Goal: Task Accomplishment & Management: Manage account settings

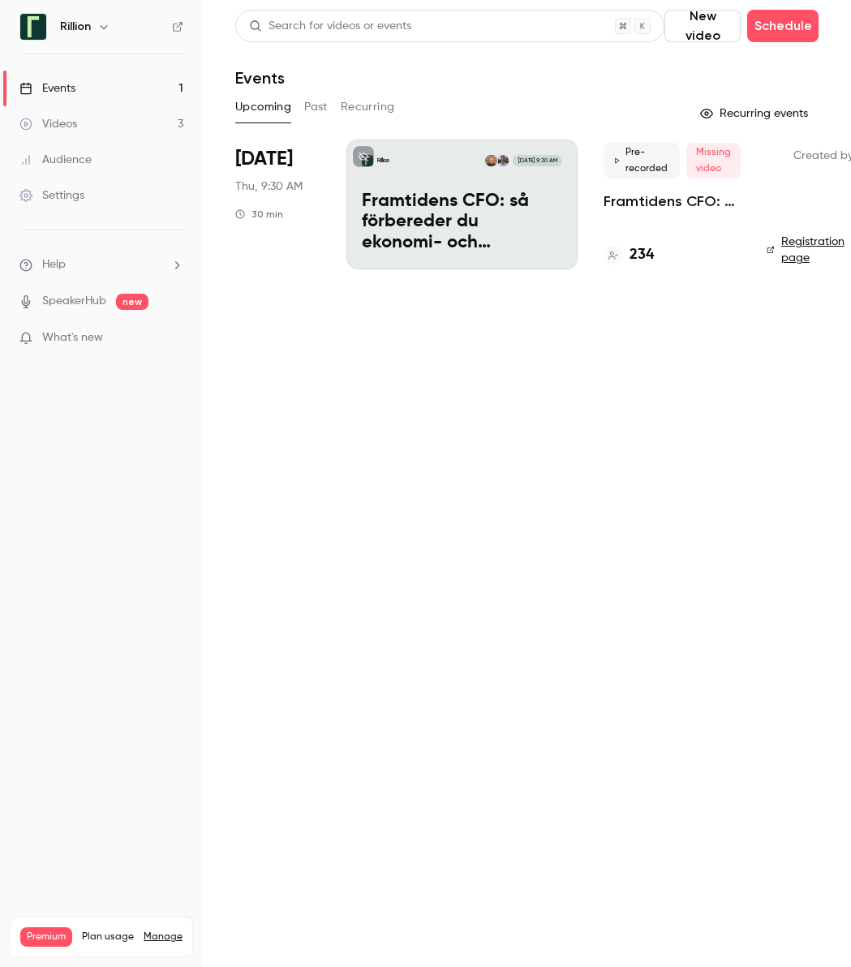
click at [635, 206] on p "Framtidens CFO: så förbereder du ekonomi- och finansfunktionen för AI-eran​" at bounding box center [672, 201] width 137 height 19
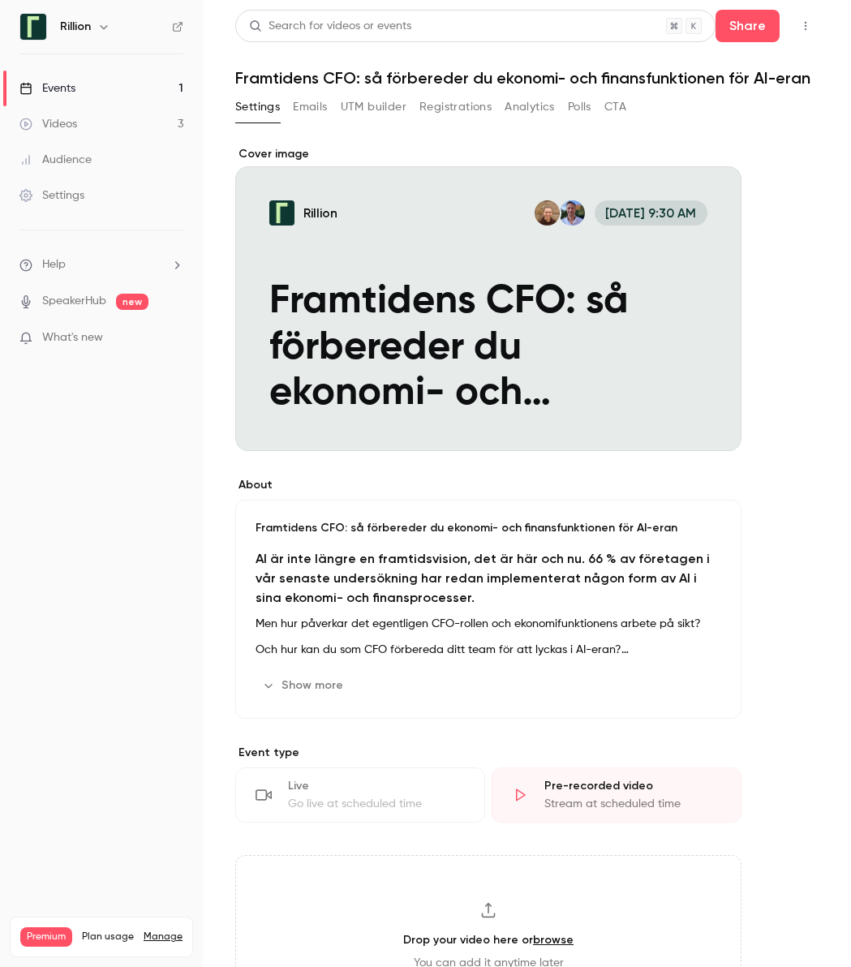
click at [454, 101] on button "Registrations" at bounding box center [456, 107] width 72 height 26
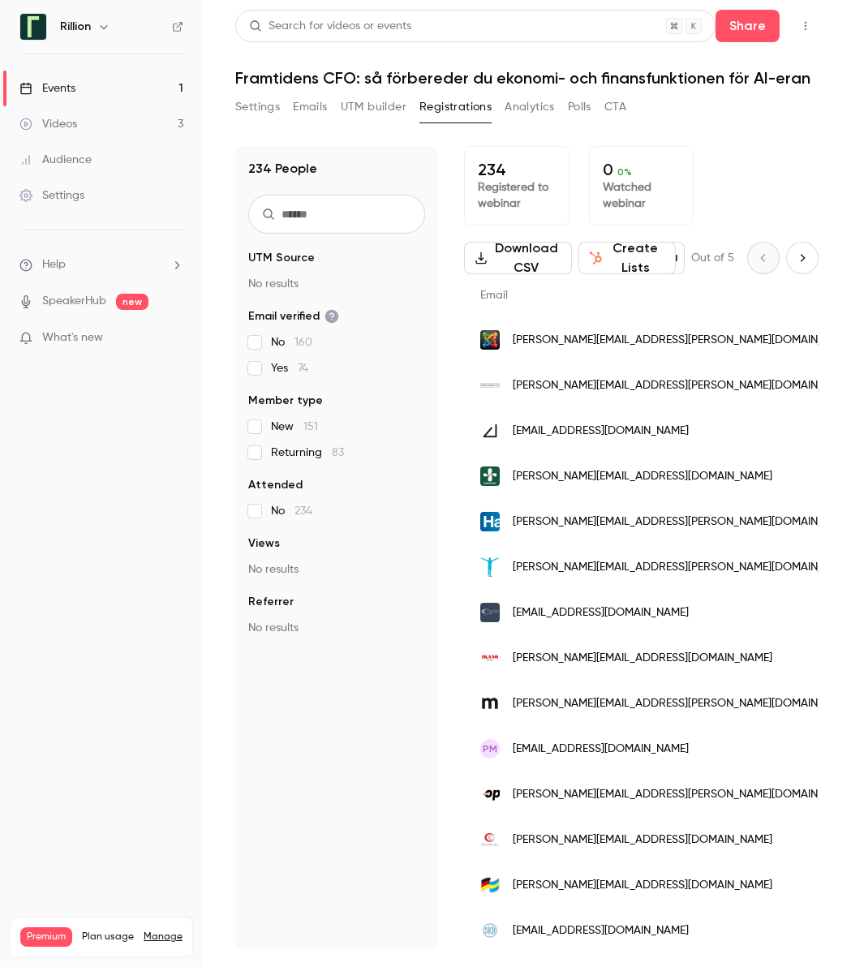
scroll to position [0, 265]
click at [253, 105] on button "Settings" at bounding box center [257, 107] width 45 height 26
